Goal: Find specific page/section: Find specific page/section

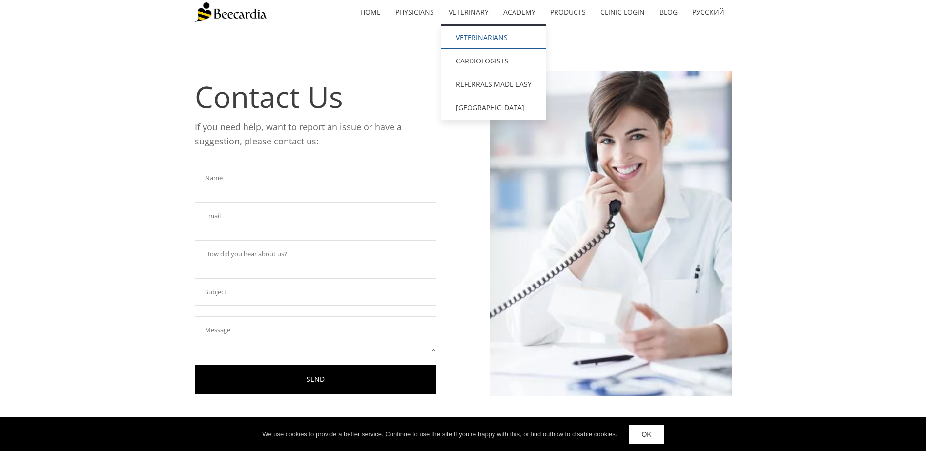
click at [465, 35] on link "Veterinarians" at bounding box center [493, 37] width 105 height 23
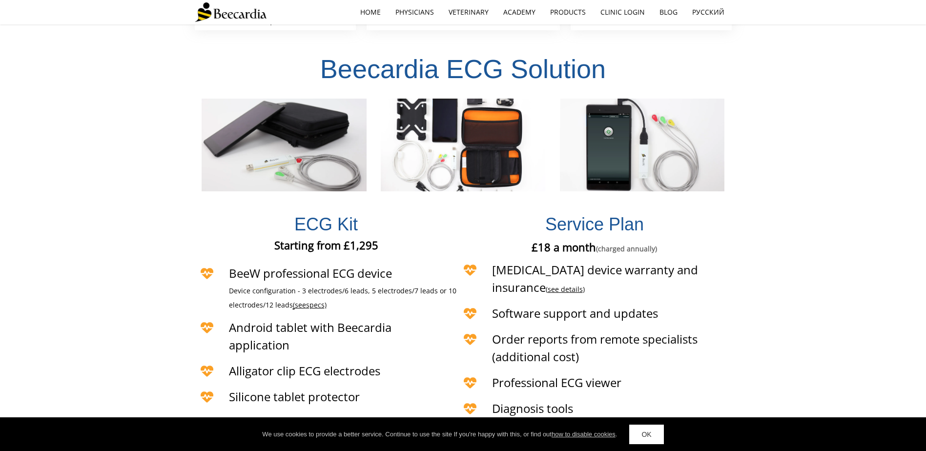
scroll to position [2072, 0]
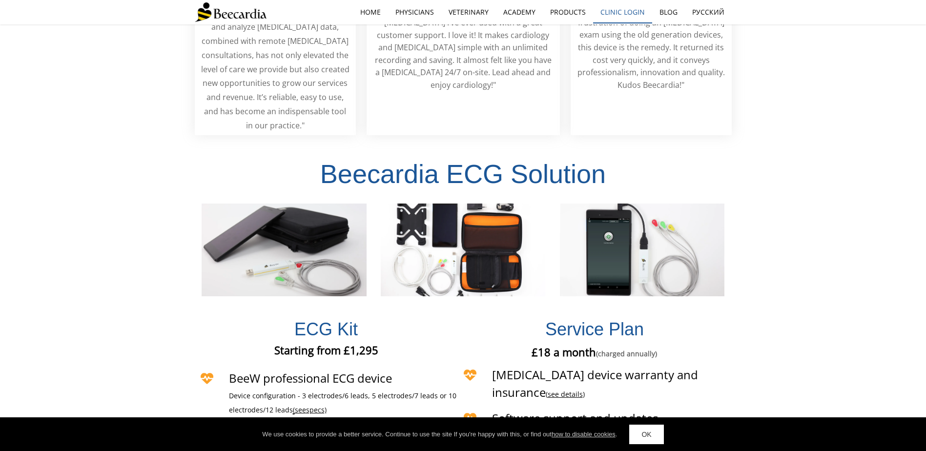
click at [627, 12] on link "Clinic Login" at bounding box center [622, 12] width 59 height 22
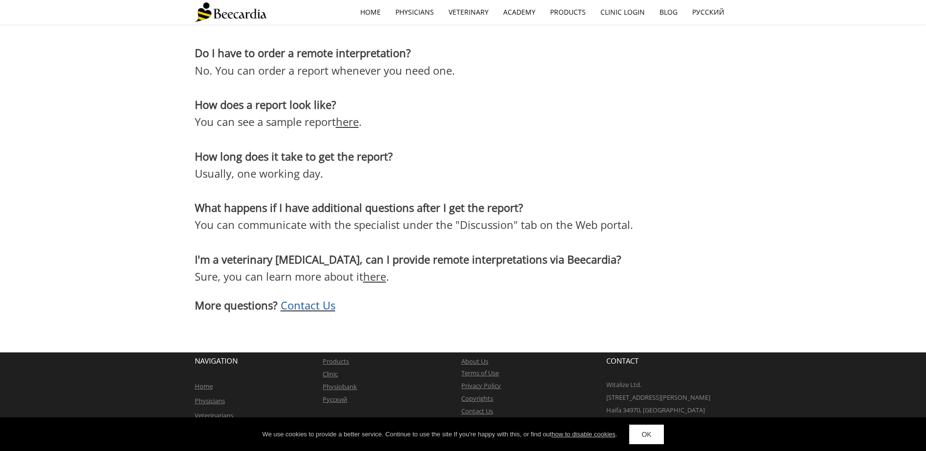
scroll to position [1813, 0]
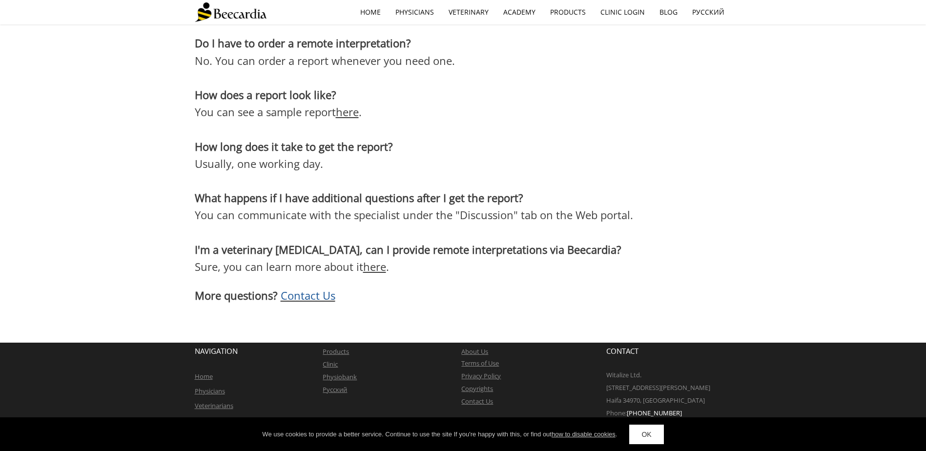
click at [374, 270] on link "here" at bounding box center [374, 266] width 23 height 15
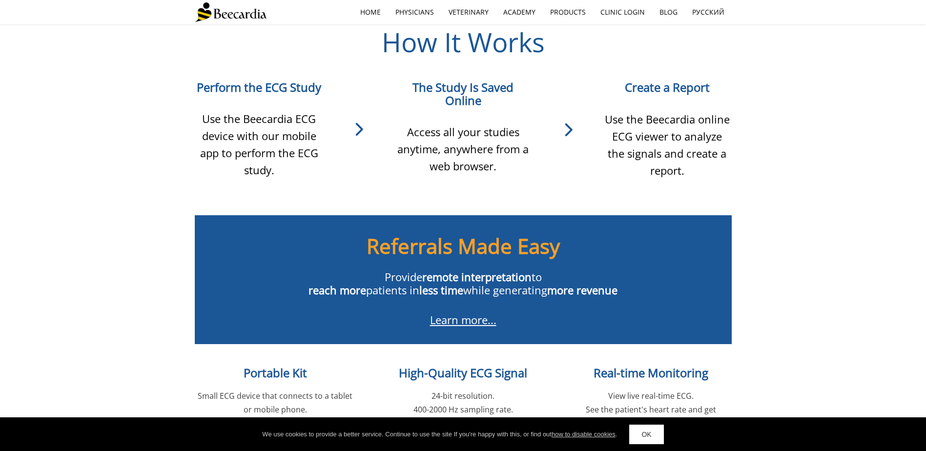
scroll to position [933, 0]
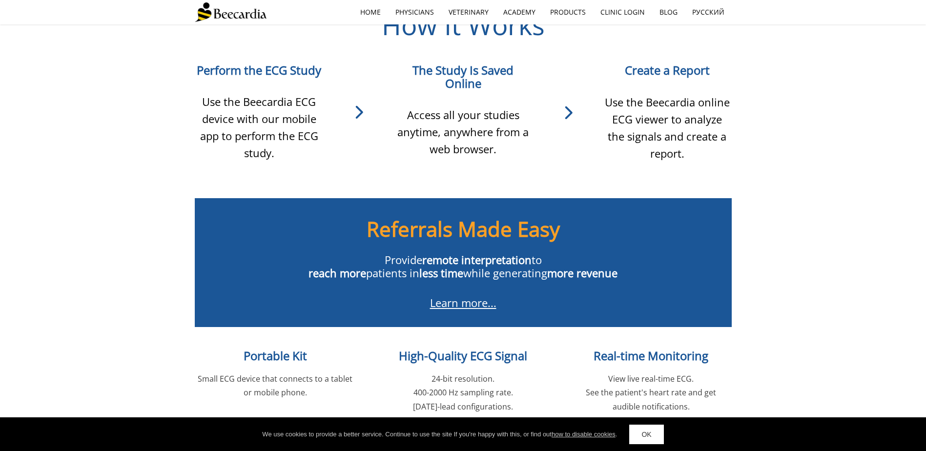
click at [483, 307] on link "Learn more..." at bounding box center [463, 302] width 66 height 15
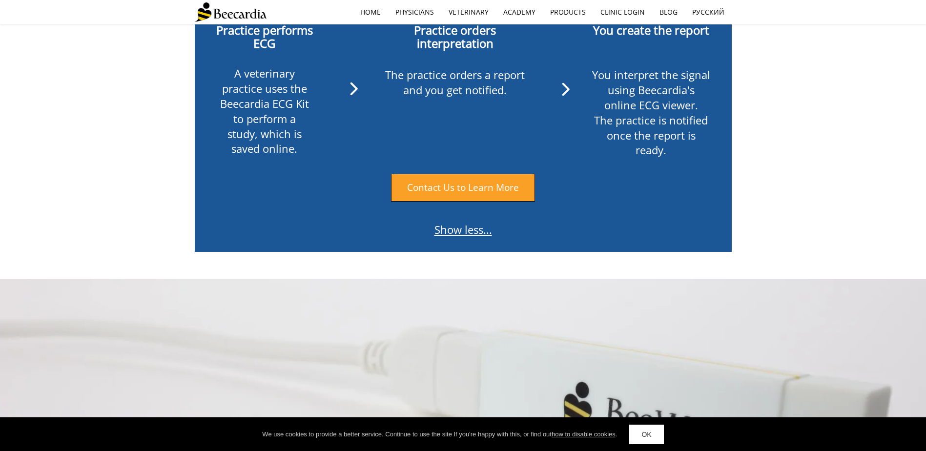
scroll to position [1496, 0]
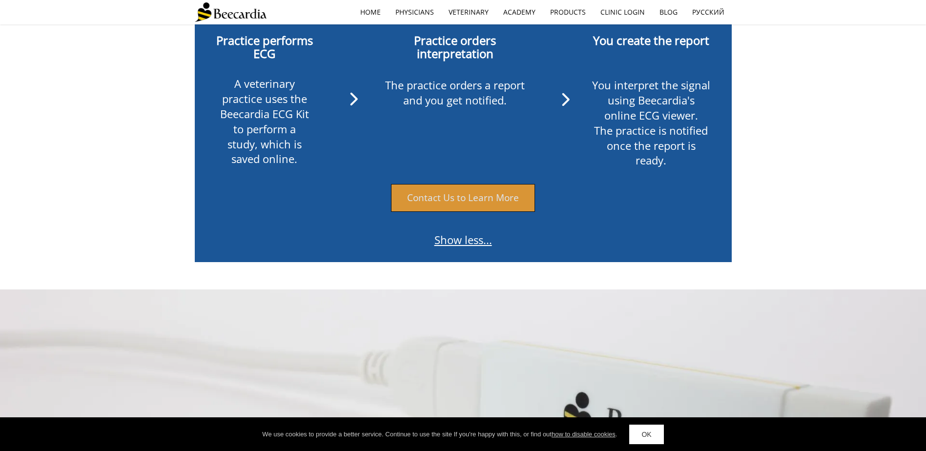
click at [487, 191] on span "Contact Us to Learn More" at bounding box center [463, 197] width 112 height 13
